Goal: Register for event/course

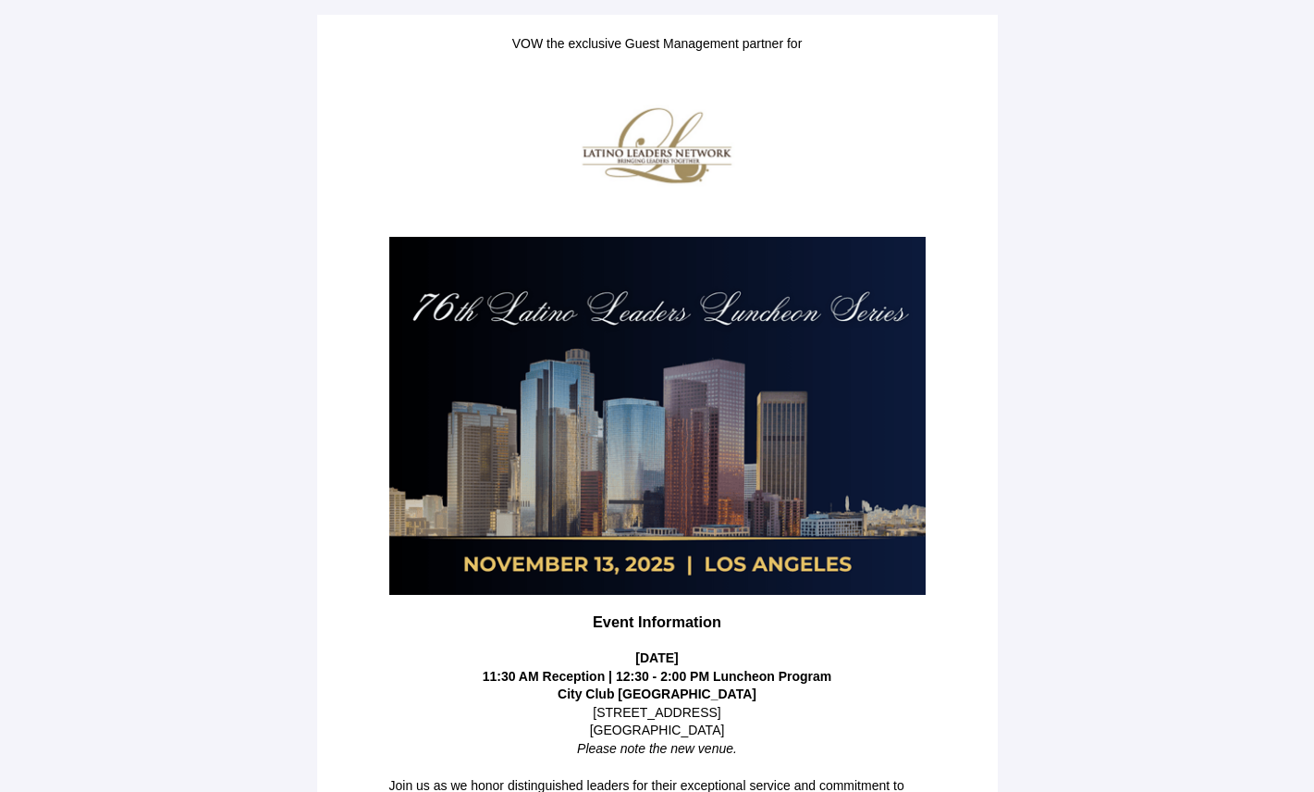
scroll to position [281, 0]
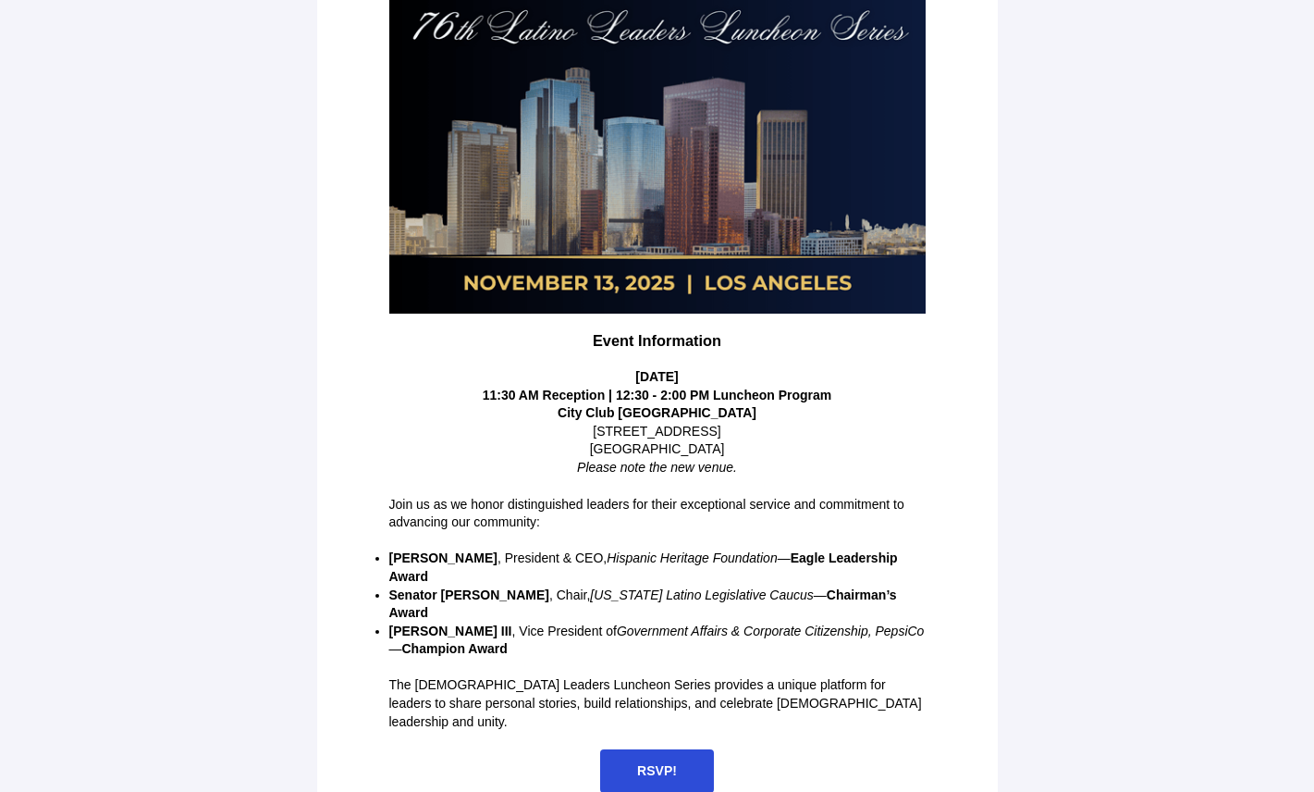
click at [702, 756] on span "RSVP!" at bounding box center [657, 770] width 114 height 43
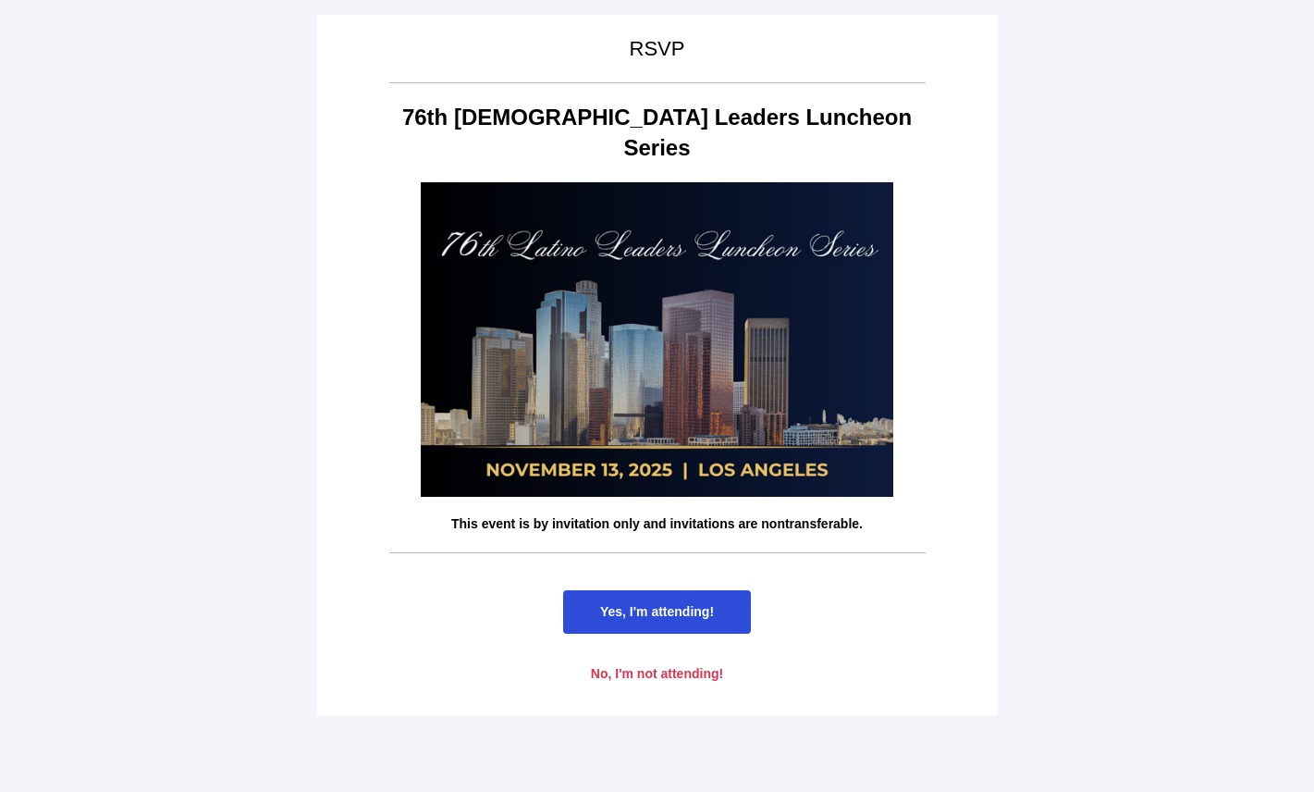
click at [662, 604] on span "Yes, I'm attending!" at bounding box center [657, 611] width 114 height 15
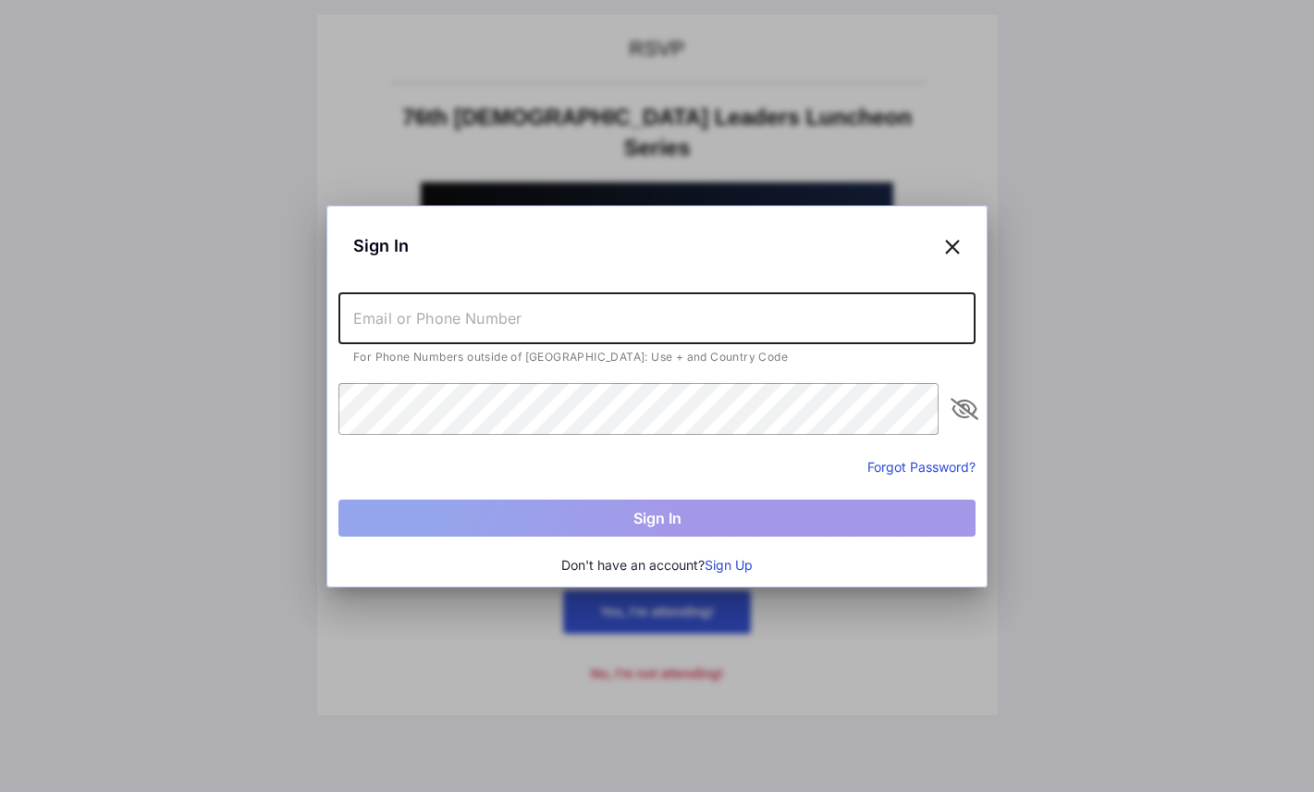
click at [572, 328] on input "text" at bounding box center [657, 318] width 637 height 52
type input "ag"
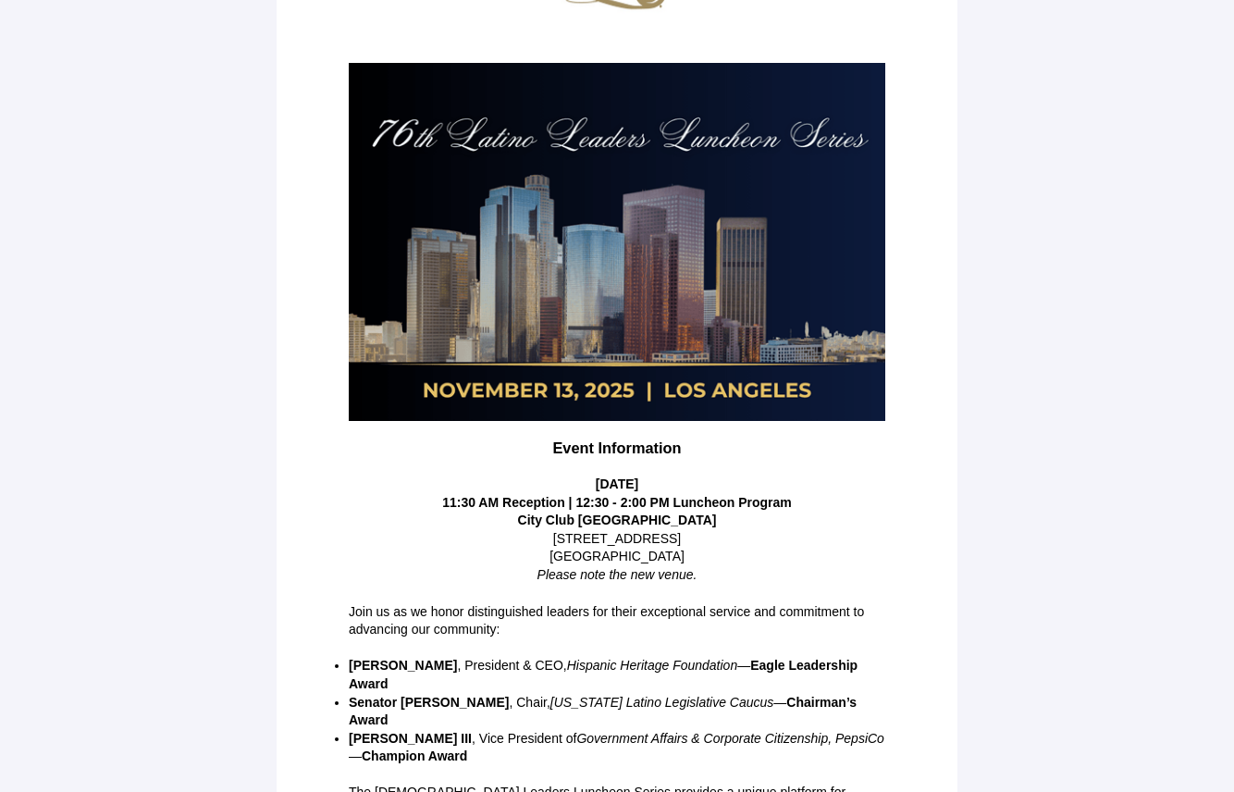
scroll to position [281, 0]
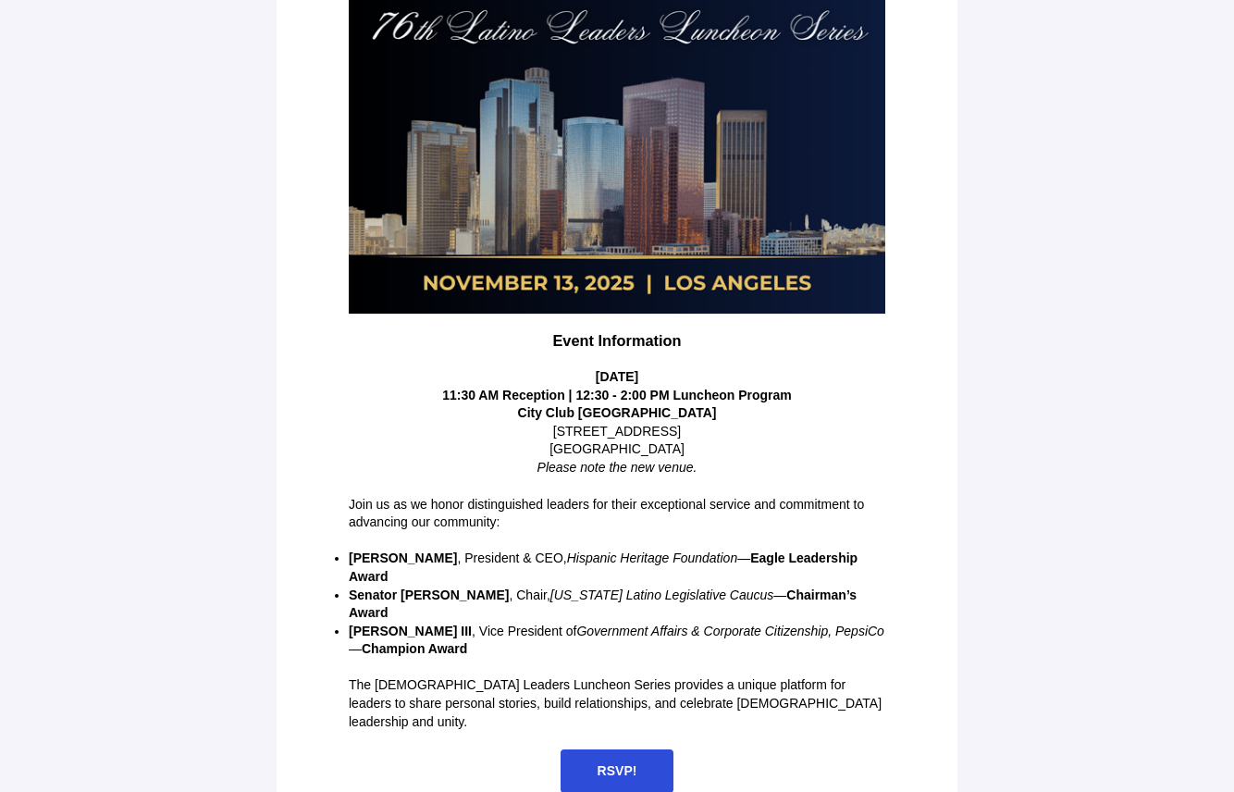
click at [631, 763] on span "RSVP!" at bounding box center [617, 770] width 40 height 15
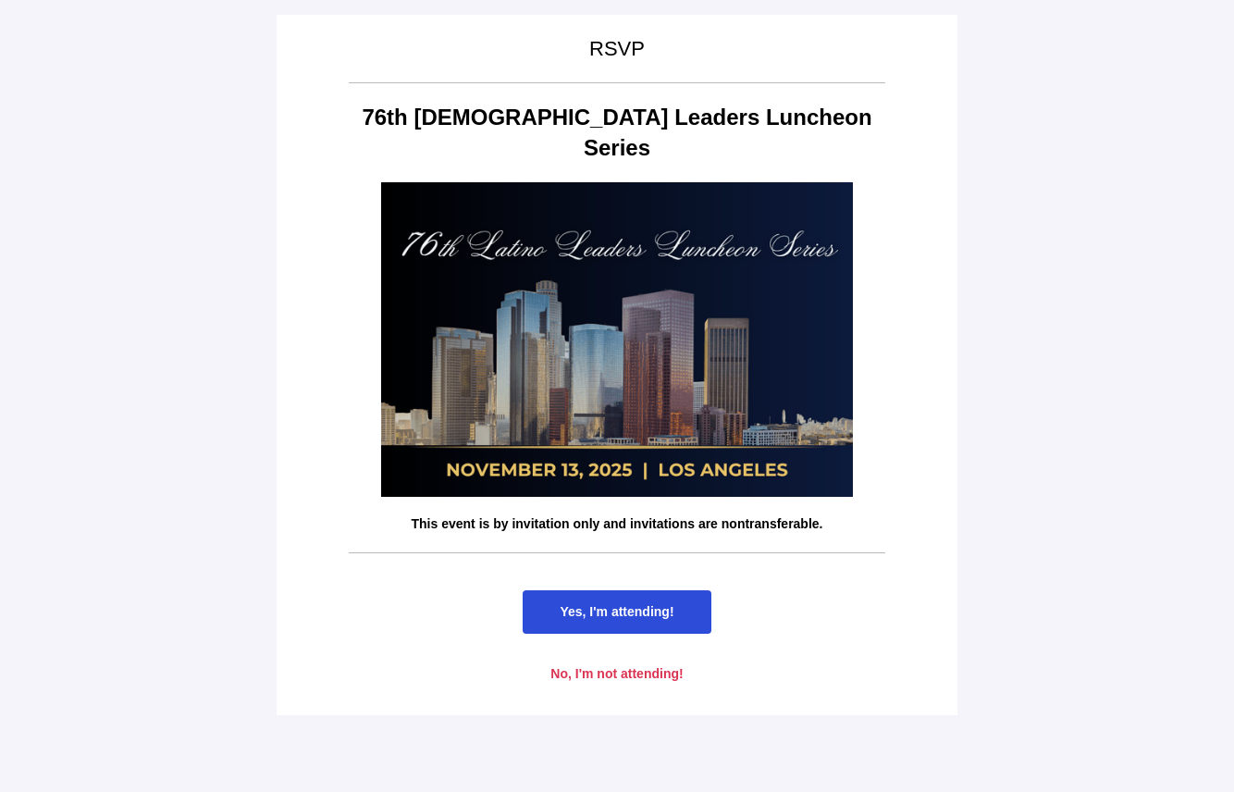
click at [628, 604] on span "Yes, I'm attending!" at bounding box center [617, 611] width 114 height 15
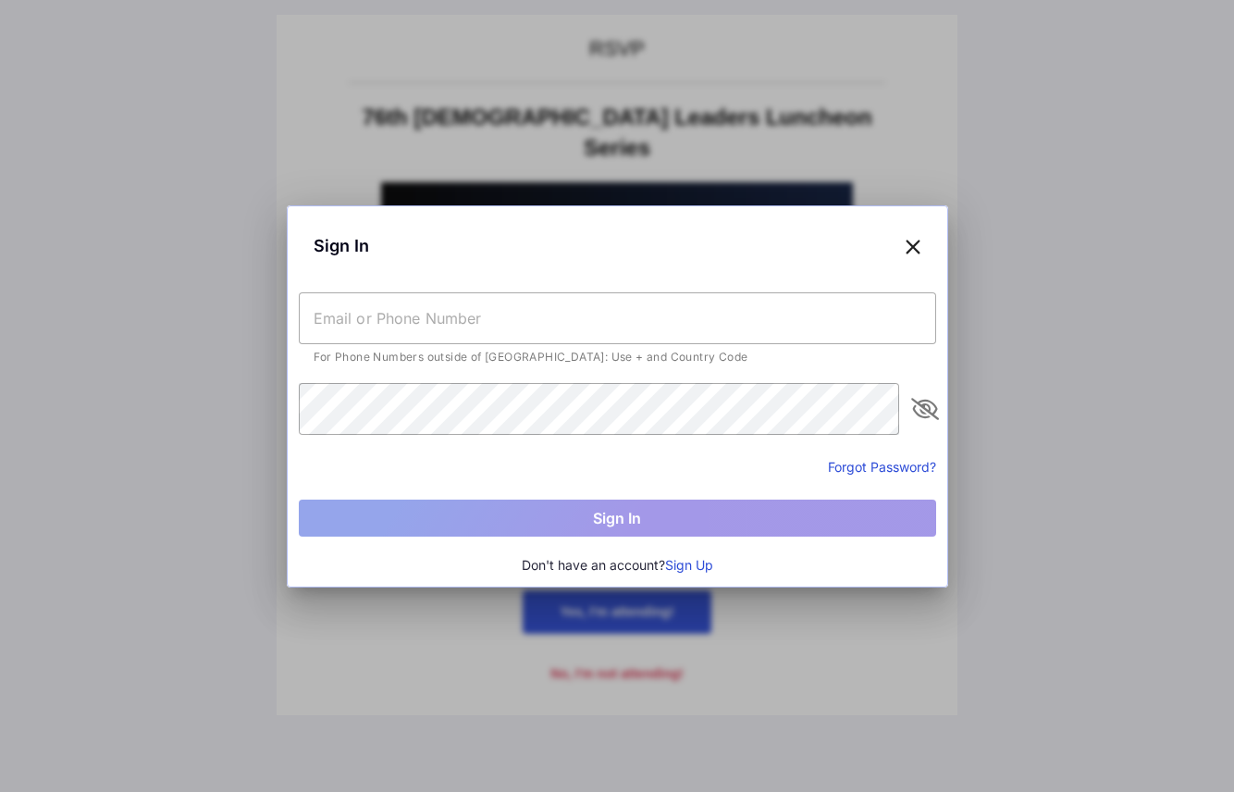
click at [672, 305] on input "text" at bounding box center [617, 318] width 637 height 52
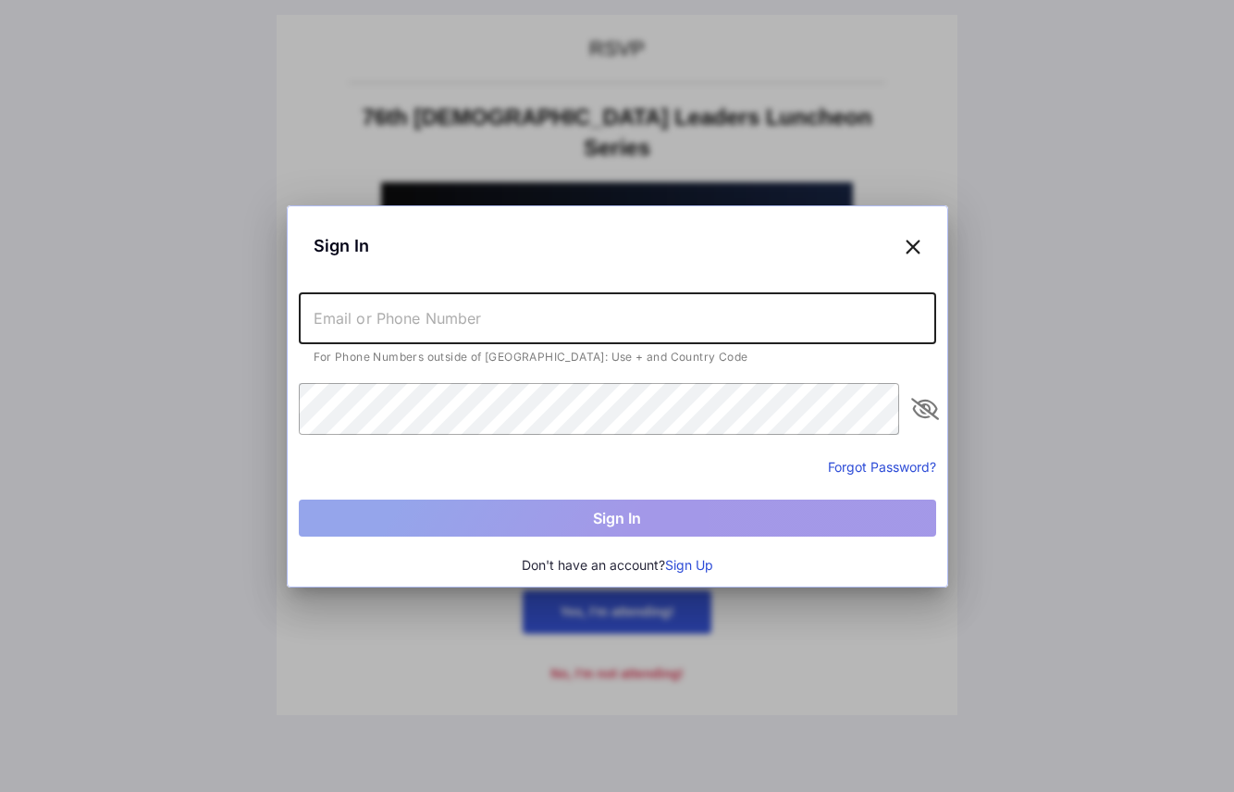
click at [1084, 339] on div at bounding box center [617, 396] width 1234 height 792
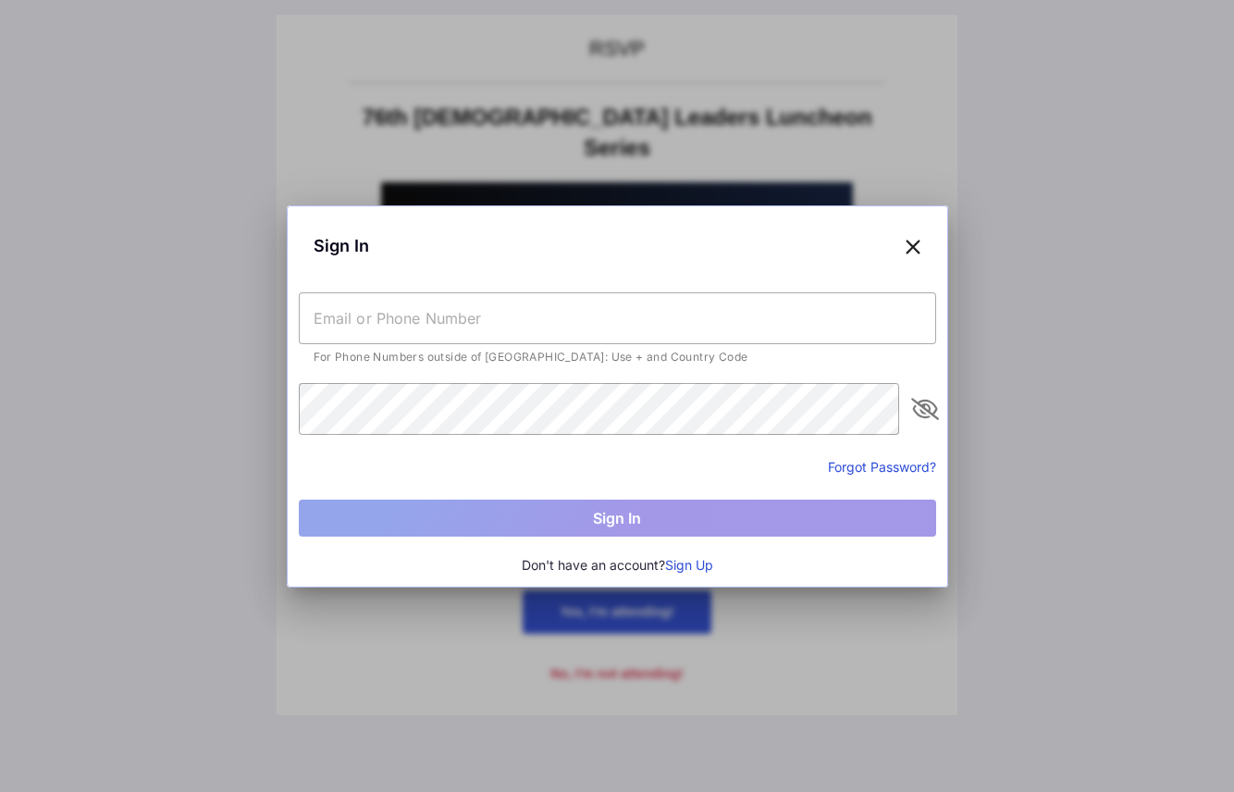
click at [914, 239] on icon at bounding box center [913, 245] width 17 height 27
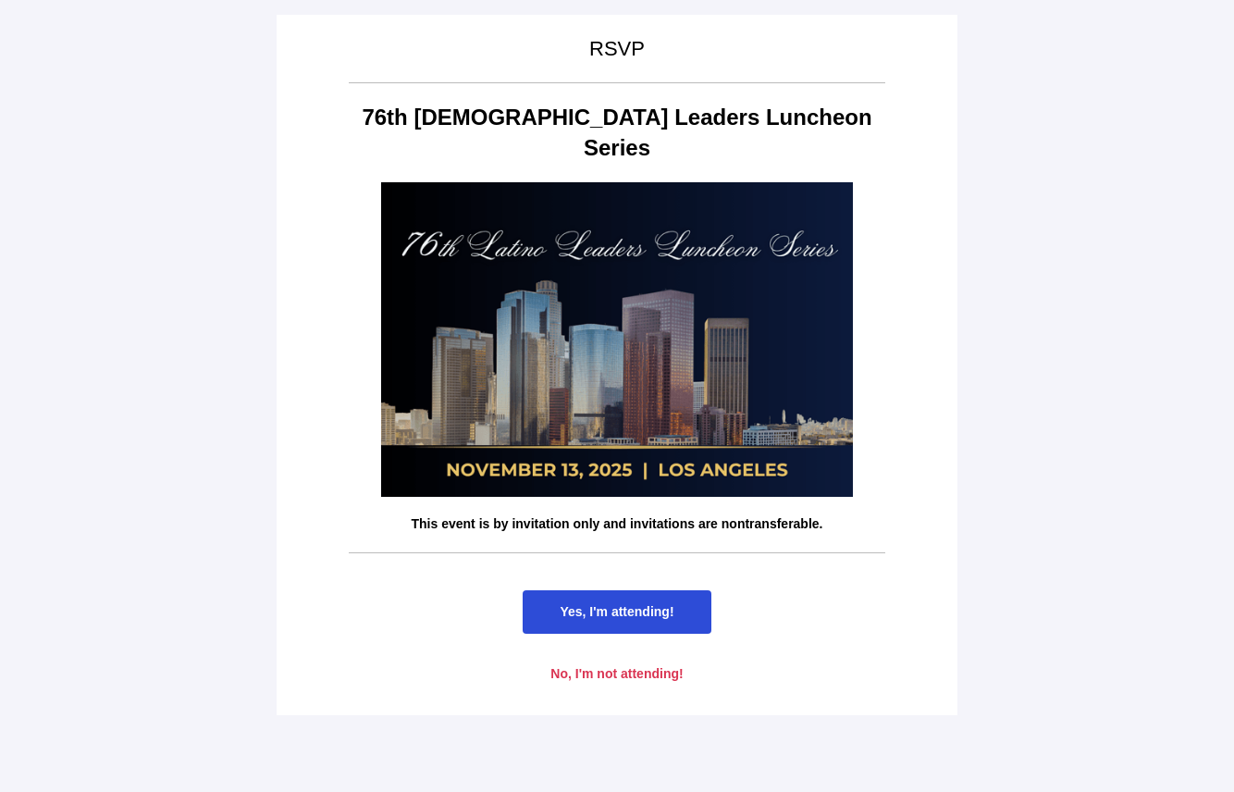
click at [585, 604] on span "Yes, I'm attending!" at bounding box center [617, 611] width 114 height 15
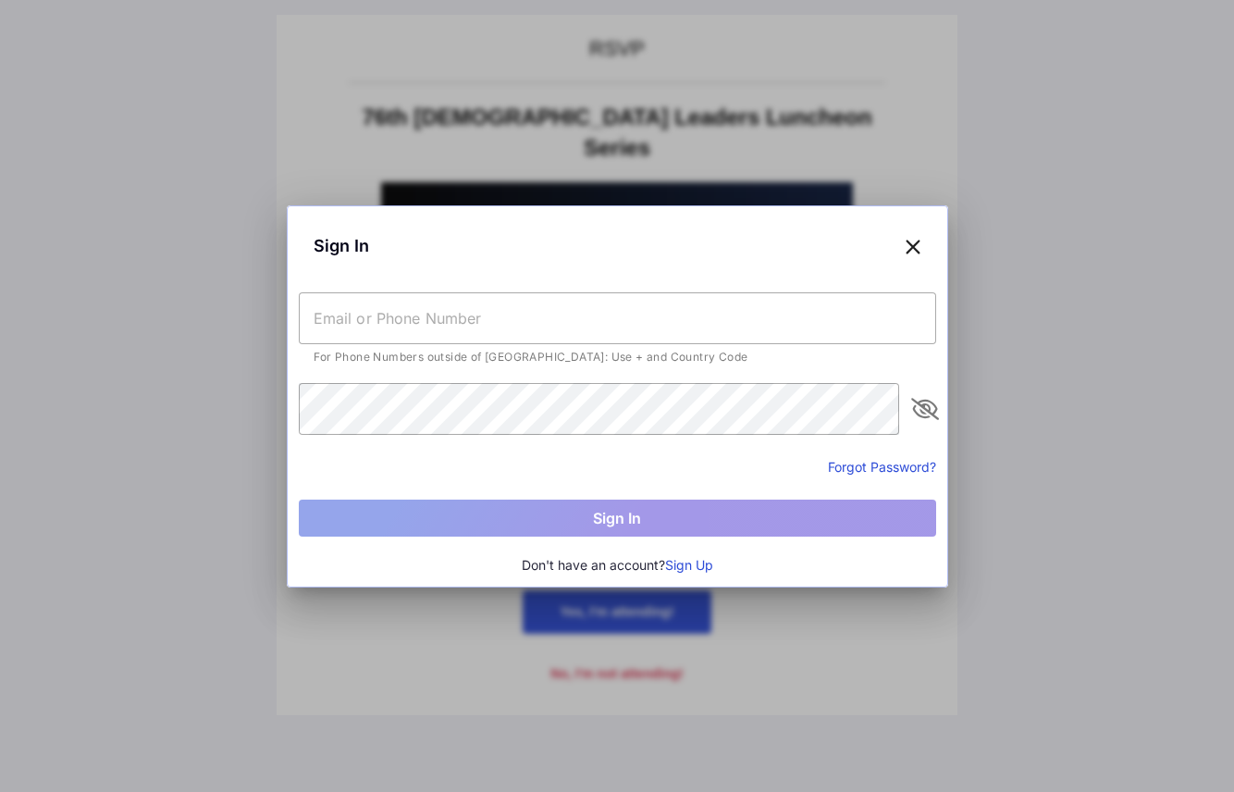
click at [573, 336] on input "text" at bounding box center [617, 318] width 637 height 52
